Goal: Task Accomplishment & Management: Manage account settings

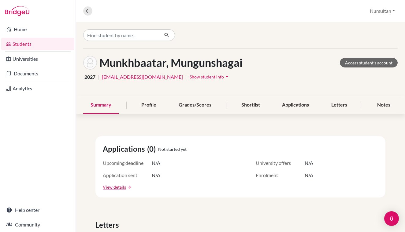
click at [224, 78] on icon "arrow_drop_down" at bounding box center [227, 77] width 6 height 6
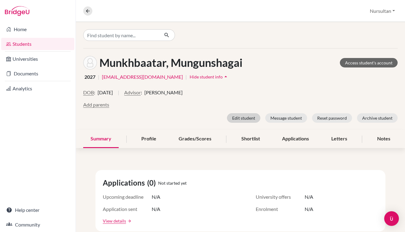
click at [243, 121] on button "Edit student" at bounding box center [243, 117] width 33 height 9
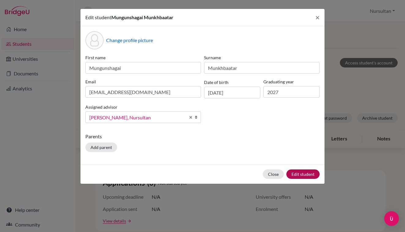
click at [306, 174] on button "Edit student" at bounding box center [302, 174] width 33 height 9
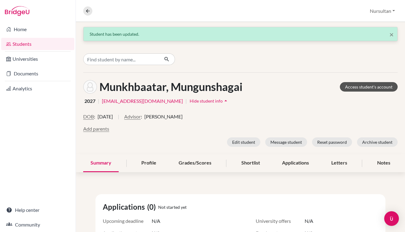
click at [365, 87] on link "Access student's account" at bounding box center [369, 86] width 58 height 9
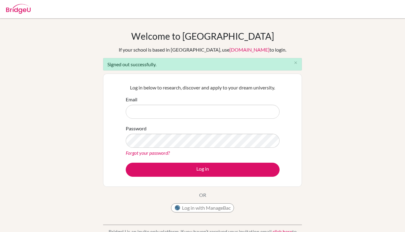
click at [152, 114] on input "Email" at bounding box center [203, 112] width 154 height 14
type input "[EMAIL_ADDRESS][DOMAIN_NAME]"
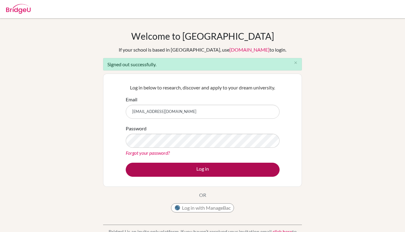
click at [197, 170] on button "Log in" at bounding box center [203, 170] width 154 height 14
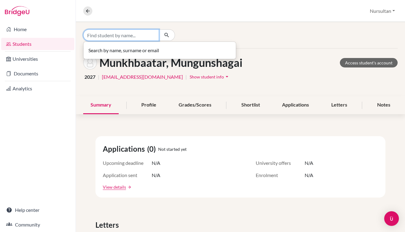
click at [103, 35] on input "Find student by name..." at bounding box center [121, 35] width 76 height 12
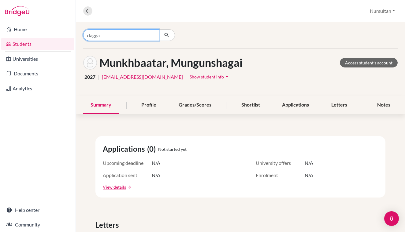
click at [112, 36] on input "dagga" at bounding box center [121, 35] width 76 height 12
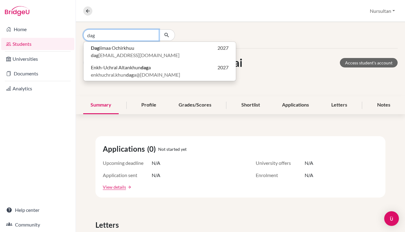
type input "dag"
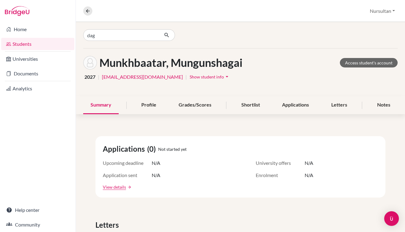
click at [169, 34] on icon "button" at bounding box center [167, 35] width 6 height 6
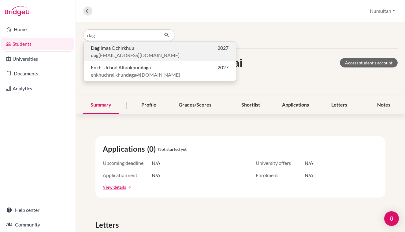
click at [121, 50] on span "Dag iimaa Ochirkhuu" at bounding box center [112, 47] width 43 height 7
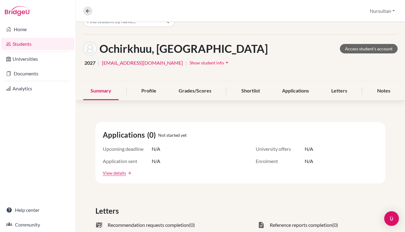
scroll to position [6, 0]
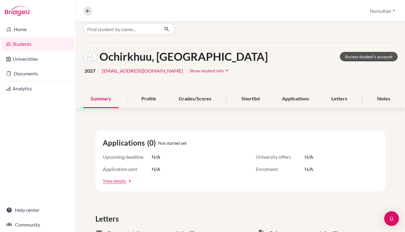
click at [361, 59] on link "Access student's account" at bounding box center [369, 56] width 58 height 9
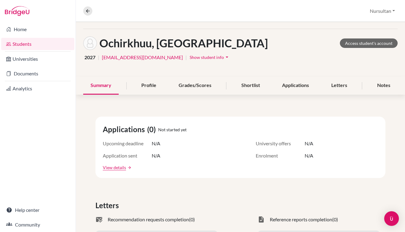
scroll to position [15, 0]
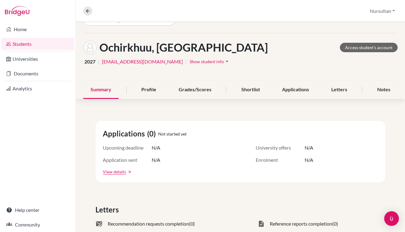
click at [224, 63] on icon "arrow_drop_down" at bounding box center [227, 61] width 6 height 6
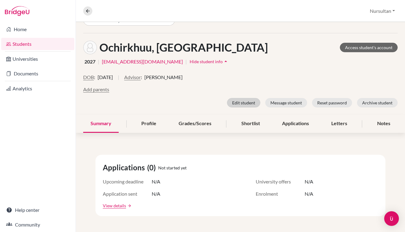
click at [244, 102] on button "Edit student" at bounding box center [243, 102] width 33 height 9
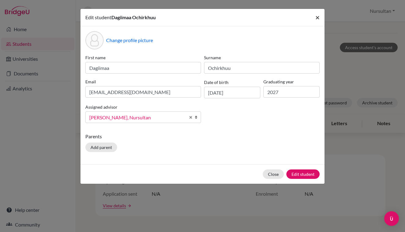
click at [317, 17] on span "×" at bounding box center [317, 17] width 4 height 9
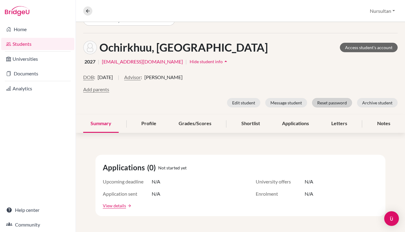
click at [323, 104] on button "Reset password" at bounding box center [332, 102] width 40 height 9
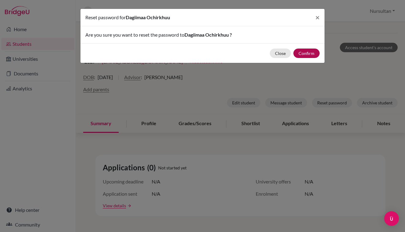
click at [303, 56] on button "Confirm" at bounding box center [306, 53] width 26 height 9
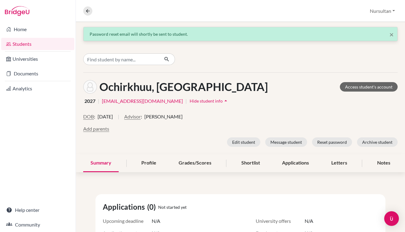
scroll to position [0, 0]
click at [21, 29] on link "Home" at bounding box center [37, 29] width 73 height 12
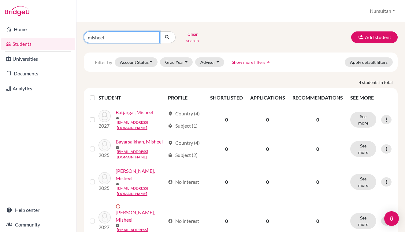
drag, startPoint x: 122, startPoint y: 31, endPoint x: 76, endPoint y: 36, distance: 46.4
click at [76, 36] on div "Home Students Universities Documents Analytics Help center Community Students o…" at bounding box center [202, 116] width 405 height 232
drag, startPoint x: 122, startPoint y: 37, endPoint x: 89, endPoint y: 36, distance: 33.7
click at [89, 36] on input "misheel" at bounding box center [122, 38] width 76 height 12
type input "ariunbi"
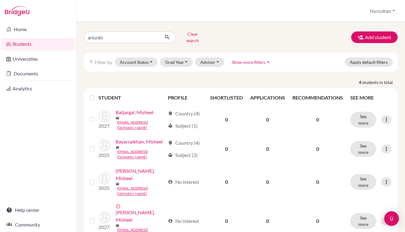
click at [166, 38] on button "submit" at bounding box center [167, 38] width 16 height 12
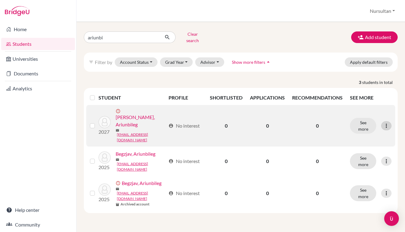
click at [387, 123] on icon at bounding box center [386, 126] width 6 height 6
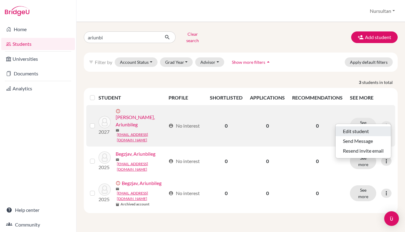
click at [366, 128] on button "Edit student" at bounding box center [363, 132] width 55 height 10
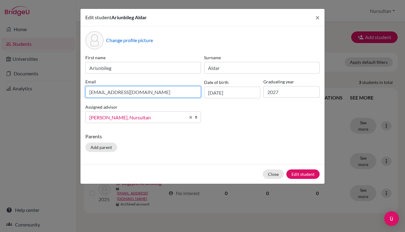
click at [118, 93] on input "aariunbileg43@gmail.com" at bounding box center [143, 92] width 116 height 12
type input "ariunbilegaldar29@gmail.com"
click at [303, 174] on button "Edit student" at bounding box center [302, 174] width 33 height 9
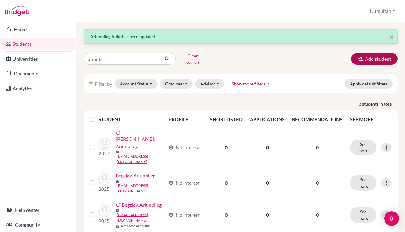
click at [371, 55] on button "Add student" at bounding box center [374, 59] width 46 height 12
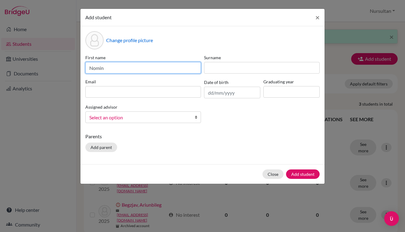
type input "Nomin"
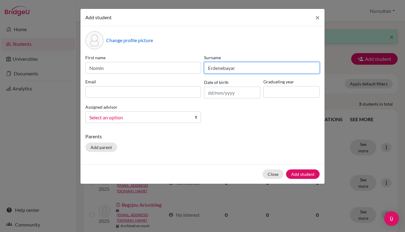
type input "Erdenebayar"
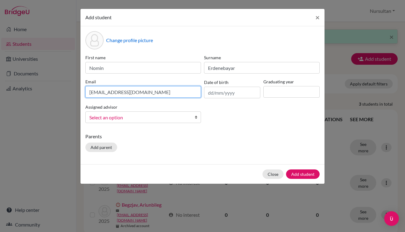
type input "[EMAIL_ADDRESS][DOMAIN_NAME]"
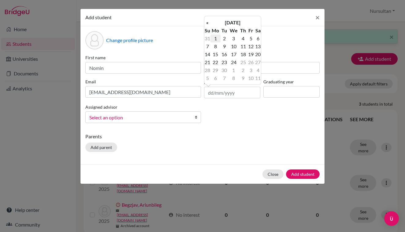
click at [217, 39] on td "1" at bounding box center [215, 39] width 10 height 8
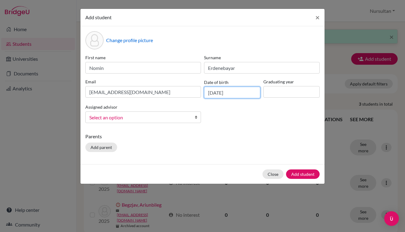
click at [220, 93] on input "01/09/2025" at bounding box center [232, 93] width 56 height 12
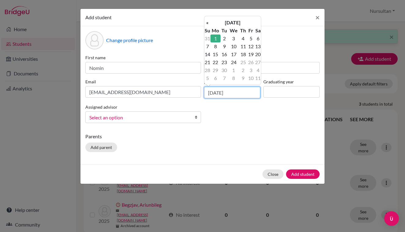
click at [234, 95] on input "01/09/2025" at bounding box center [232, 93] width 56 height 12
type input "01/09/2009"
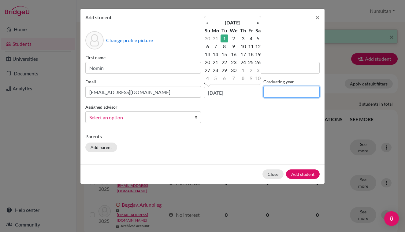
click at [276, 93] on input at bounding box center [291, 92] width 56 height 12
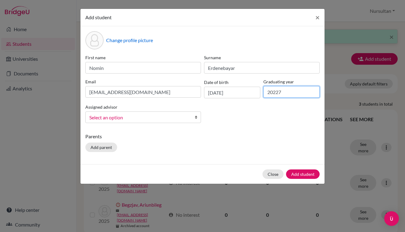
click at [279, 93] on input "20227" at bounding box center [291, 92] width 56 height 12
type input "2027"
click at [152, 117] on span "Select an option" at bounding box center [139, 118] width 100 height 8
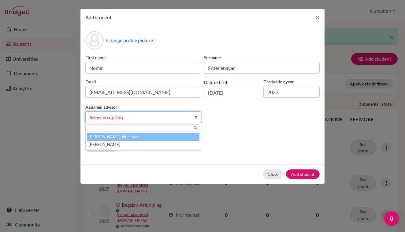
click at [115, 138] on li "Sadykov, Nursultan" at bounding box center [143, 137] width 113 height 8
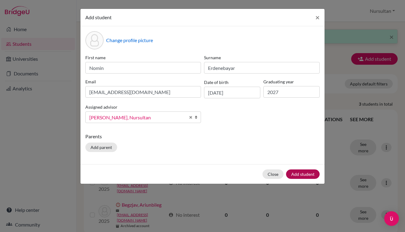
click at [306, 174] on button "Add student" at bounding box center [303, 174] width 34 height 9
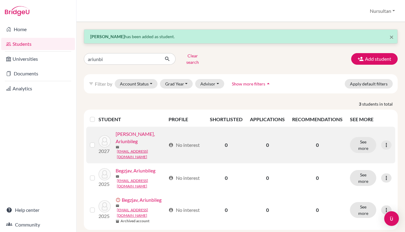
click at [137, 133] on link "Aldar, Ariunbileg" at bounding box center [141, 138] width 50 height 15
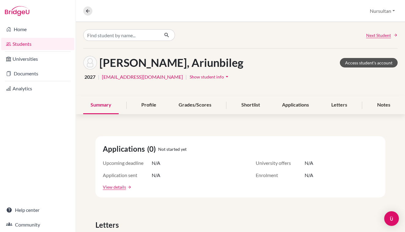
click at [362, 61] on link "Access student's account" at bounding box center [369, 62] width 58 height 9
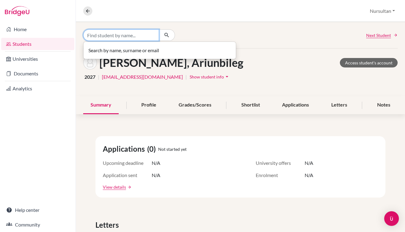
click at [130, 34] on input "Find student by name..." at bounding box center [121, 35] width 76 height 12
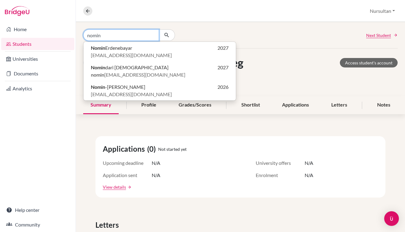
type input "nomin"
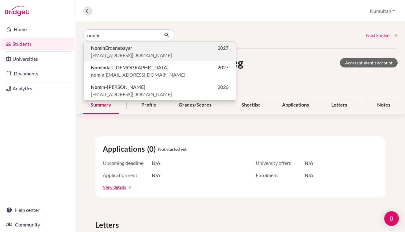
click at [125, 53] on span "[EMAIL_ADDRESS][DOMAIN_NAME]" at bounding box center [131, 55] width 81 height 7
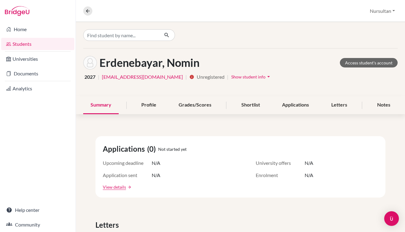
click at [253, 76] on span "Show student info" at bounding box center [248, 76] width 34 height 5
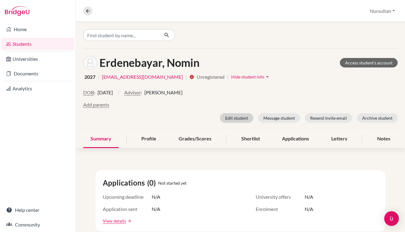
click at [242, 119] on button "Edit student" at bounding box center [236, 117] width 33 height 9
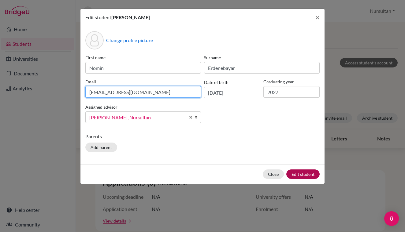
type input "erdenebayarnomin644@gmail.com"
click at [298, 176] on button "Edit student" at bounding box center [302, 174] width 33 height 9
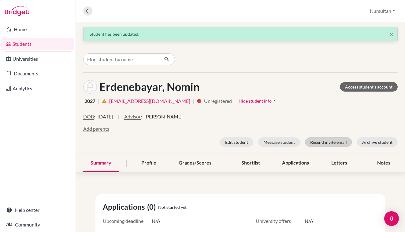
click at [333, 144] on button "Resend invite email" at bounding box center [328, 142] width 47 height 9
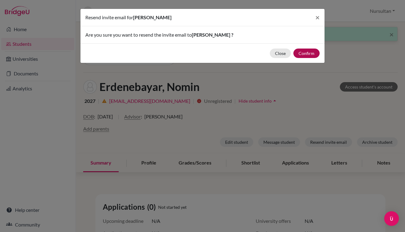
click at [308, 55] on button "Confirm" at bounding box center [306, 53] width 26 height 9
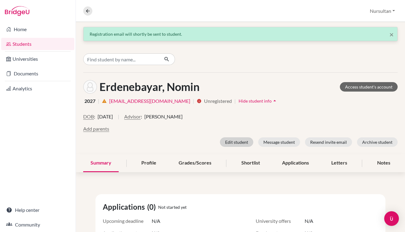
click at [247, 142] on button "Edit student" at bounding box center [236, 142] width 33 height 9
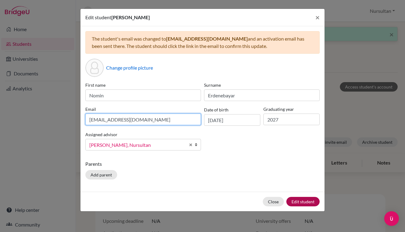
type input "erdenebayarnomin644@gmail.com"
click at [304, 202] on button "Edit student" at bounding box center [302, 201] width 33 height 9
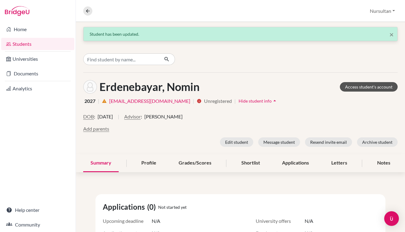
click at [367, 87] on link "Access student's account" at bounding box center [369, 86] width 58 height 9
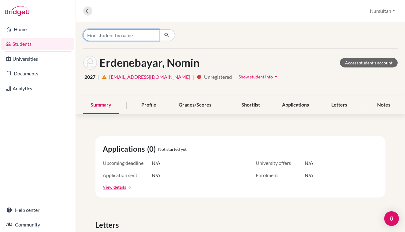
click at [101, 36] on input "Find student by name..." at bounding box center [121, 35] width 76 height 12
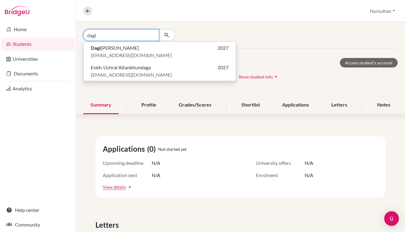
type input "dagi"
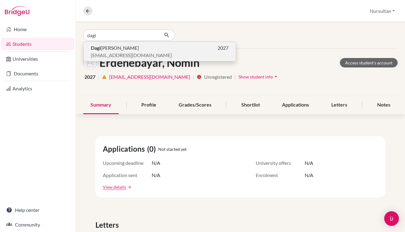
click at [119, 51] on span "Dagi imaa Ochirkhuu" at bounding box center [115, 47] width 48 height 7
